Goal: Use online tool/utility: Utilize a website feature to perform a specific function

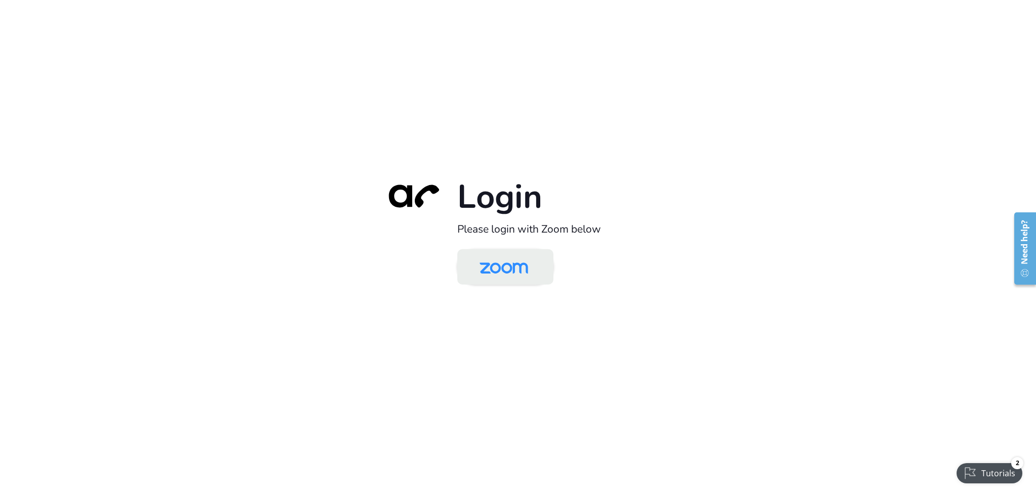
click at [483, 277] on img at bounding box center [504, 267] width 70 height 33
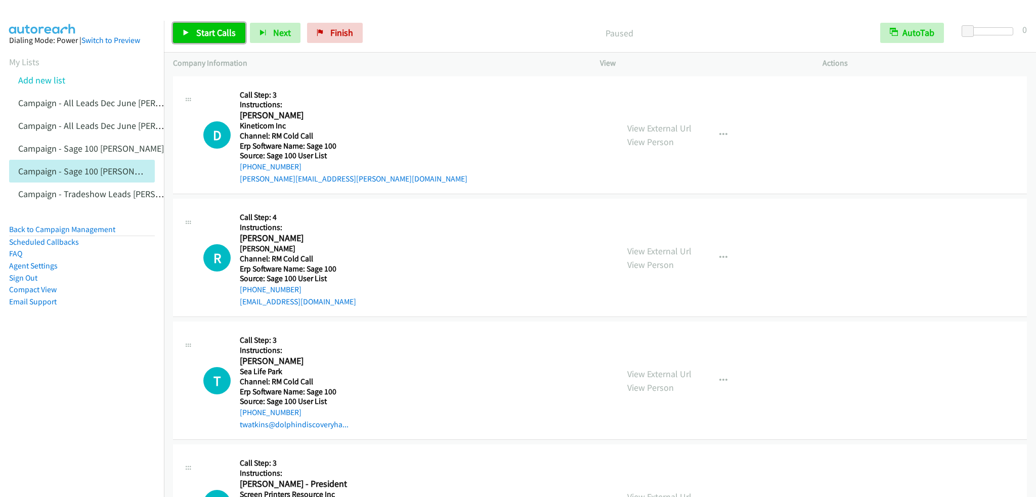
click at [236, 31] on link "Start Calls" at bounding box center [209, 33] width 72 height 20
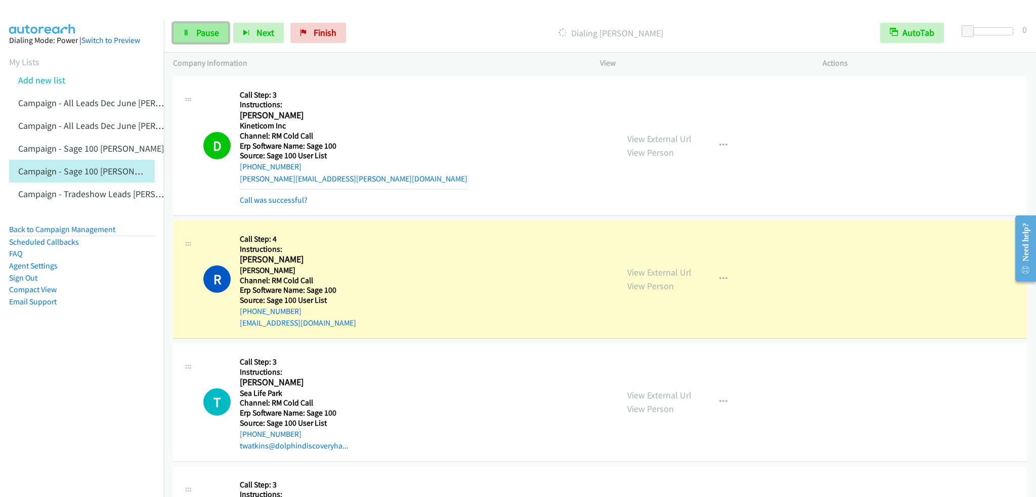
click at [200, 27] on span "Pause" at bounding box center [207, 33] width 23 height 12
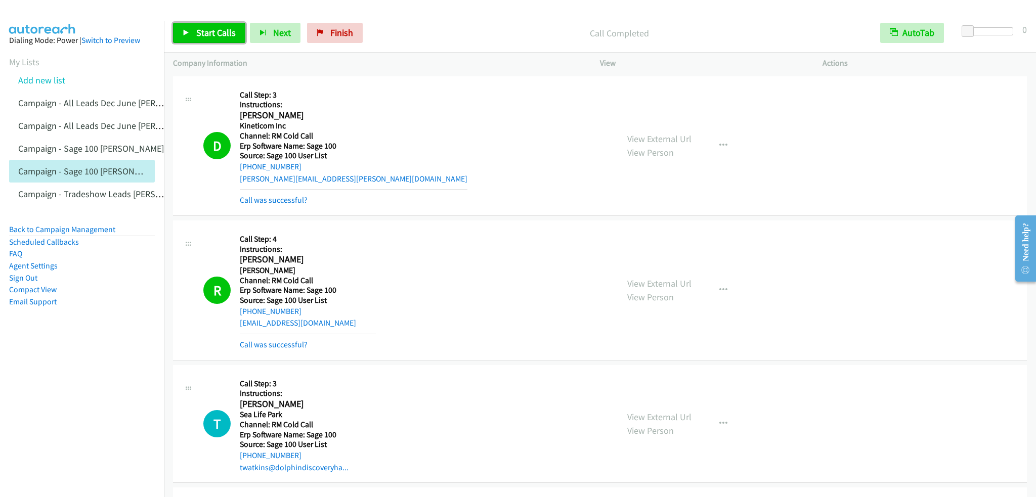
click at [229, 25] on link "Start Calls" at bounding box center [209, 33] width 72 height 20
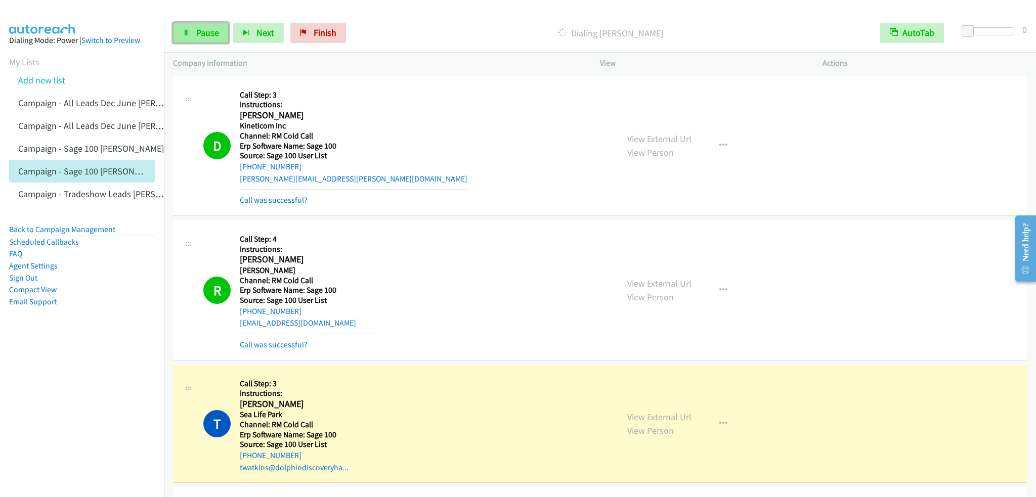
click at [204, 41] on link "Pause" at bounding box center [201, 33] width 56 height 20
click at [209, 27] on span "Start Calls" at bounding box center [215, 33] width 39 height 12
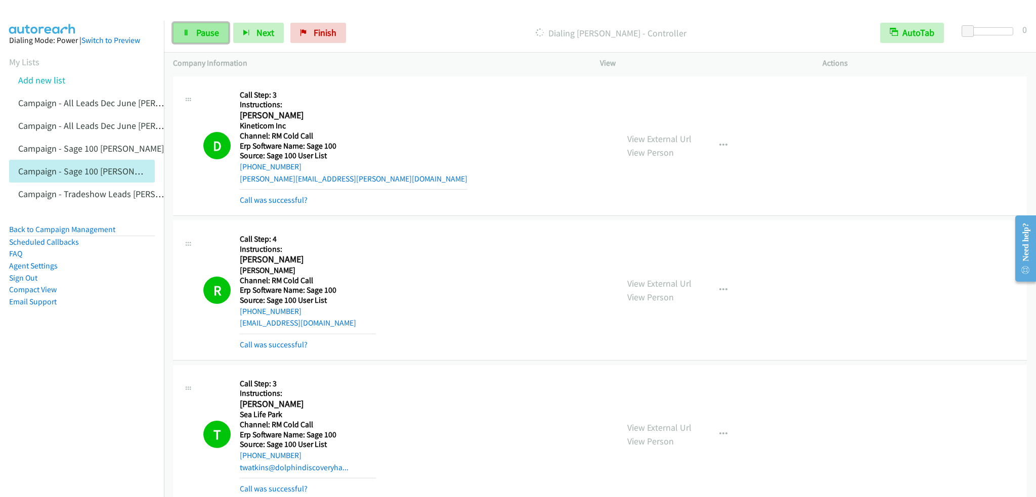
click at [198, 32] on span "Pause" at bounding box center [207, 33] width 23 height 12
